Goal: Task Accomplishment & Management: Complete application form

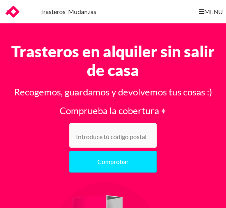
click at [79, 134] on input "number" at bounding box center [112, 135] width 87 height 25
click at [186, 146] on form "Comprueba la cobertura ⌖ 48940 Comprobar" at bounding box center [113, 139] width 220 height 71
click at [93, 164] on button "Comprobar" at bounding box center [112, 162] width 87 height 22
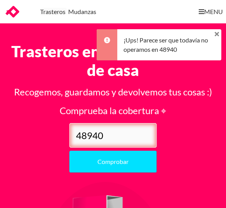
click at [113, 137] on input "48940" at bounding box center [112, 135] width 87 height 25
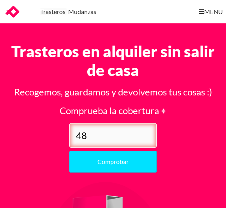
type input "4"
type input "08012"
click at [32, 120] on form "Comprueba la cobertura ⌖ 08012 Comprobar" at bounding box center [113, 139] width 220 height 71
click at [95, 164] on button "Comprobar" at bounding box center [112, 162] width 87 height 22
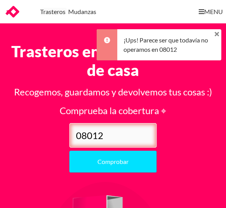
click at [155, 108] on h3 "Comprueba la cobertura ⌖" at bounding box center [113, 110] width 220 height 12
click at [213, 37] on div "¡Ups! Parece ser que todavía no operamos en 08012" at bounding box center [169, 44] width 104 height 31
click at [211, 32] on div "¡Ups! Parece ser que todavía no operamos en 08012" at bounding box center [169, 44] width 104 height 31
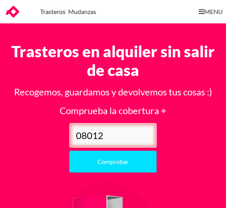
click at [205, 14] on link "MENU" at bounding box center [196, 11] width 53 height 23
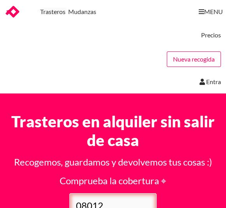
click at [179, 56] on link "Nueva recogida" at bounding box center [194, 59] width 54 height 16
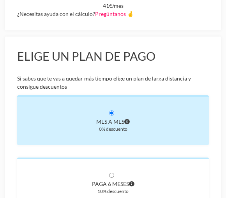
scroll to position [250, 0]
